Goal: Task Accomplishment & Management: Manage account settings

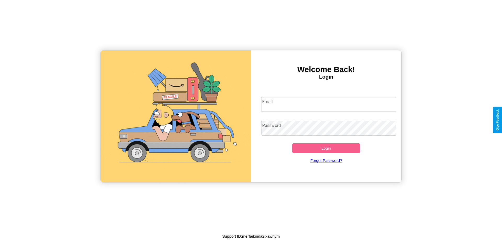
click at [328, 104] on input "Email" at bounding box center [328, 104] width 135 height 15
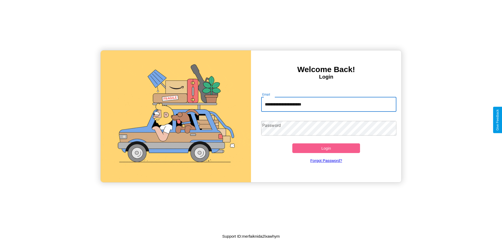
type input "**********"
click at [326, 148] on button "Login" at bounding box center [326, 148] width 68 height 10
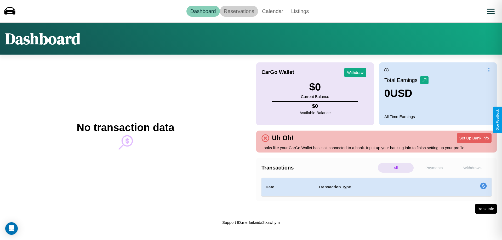
click at [238, 11] on link "Reservations" at bounding box center [239, 11] width 38 height 11
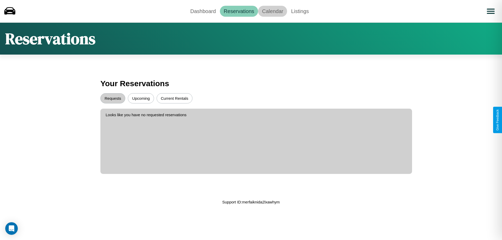
click at [272, 11] on link "Calendar" at bounding box center [272, 11] width 29 height 11
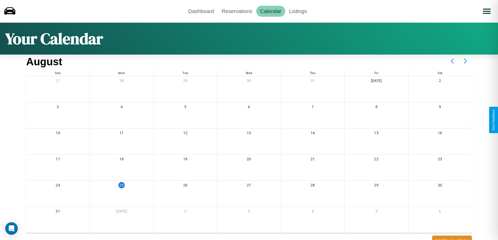
click at [465, 61] on icon at bounding box center [464, 61] width 13 height 13
